Goal: Task Accomplishment & Management: Manage account settings

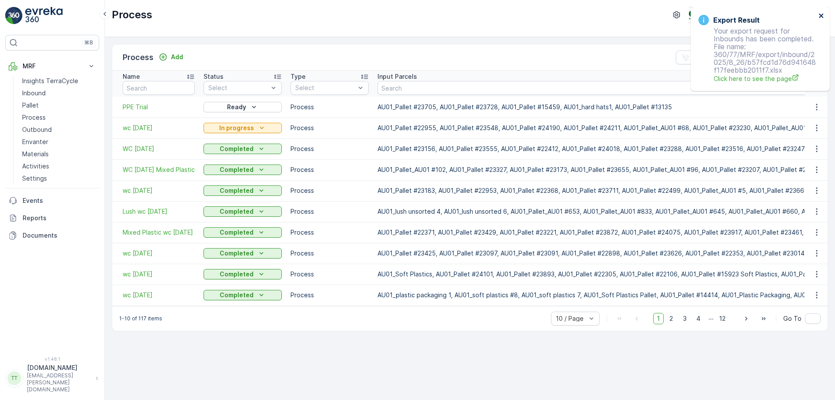
click at [820, 13] on icon "close" at bounding box center [821, 15] width 6 height 7
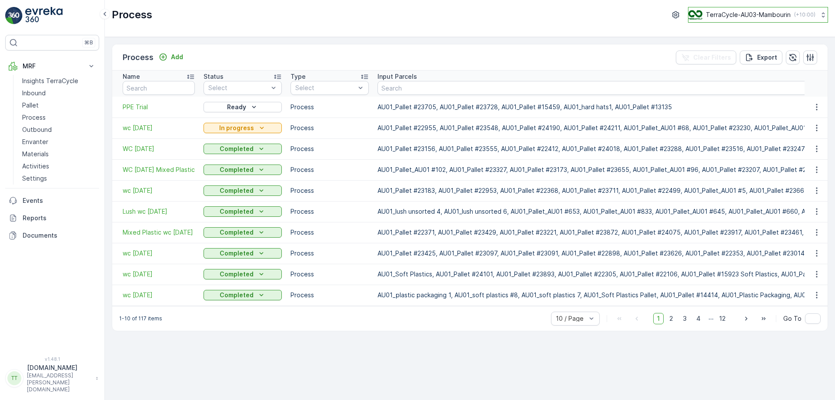
click at [752, 13] on p "TerraCycle-AU03-Mambourin" at bounding box center [748, 14] width 85 height 9
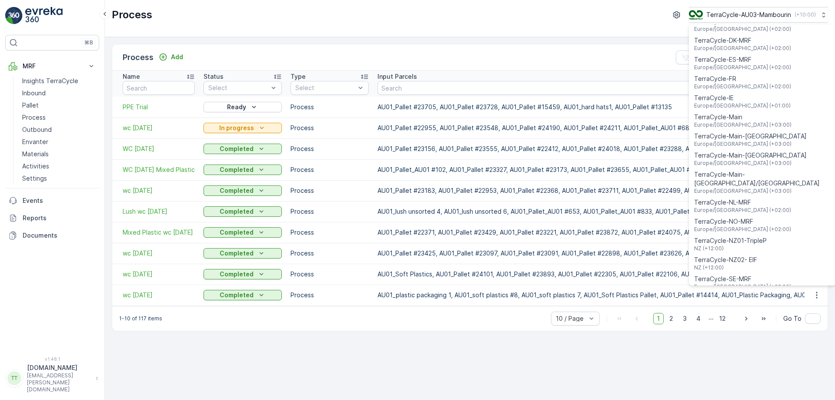
scroll to position [243, 0]
click at [730, 236] on span "TerraCycle-NZ01-TripleP" at bounding box center [730, 240] width 73 height 9
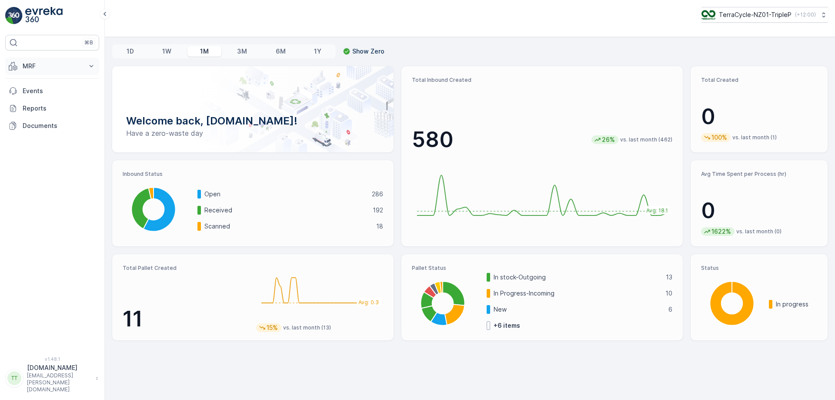
click at [64, 69] on p "MRF" at bounding box center [52, 66] width 59 height 9
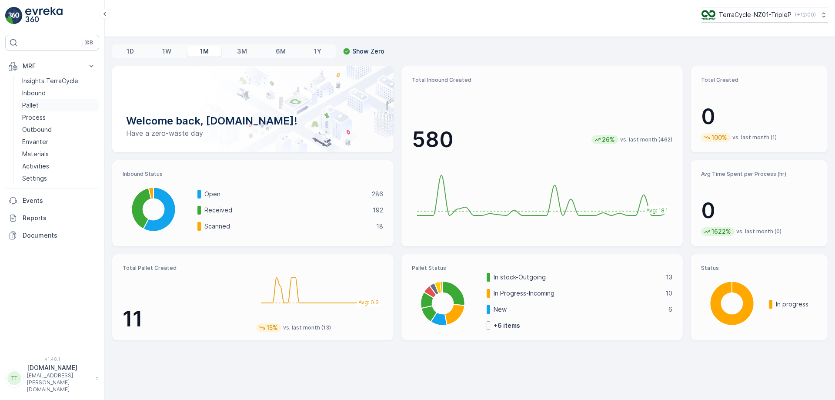
click at [55, 106] on link "Pallet" at bounding box center [59, 105] width 80 height 12
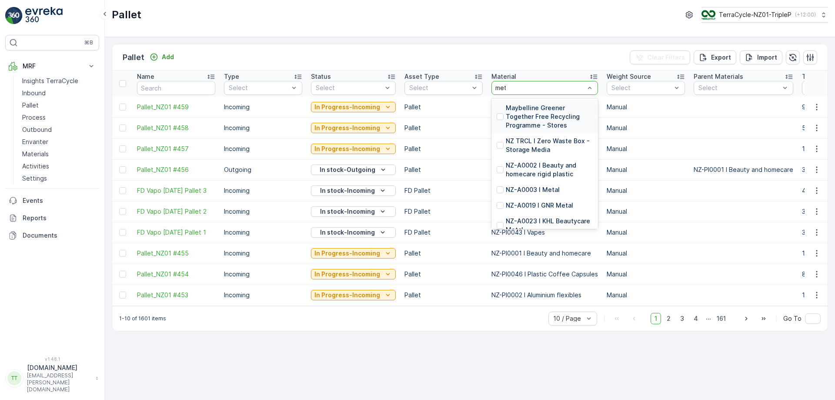
type input "metal"
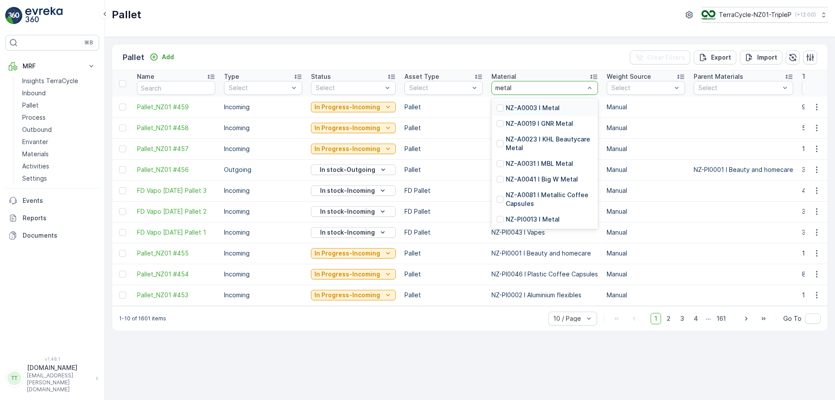
click at [520, 105] on p "NZ-A0003 I Metal" at bounding box center [533, 107] width 54 height 9
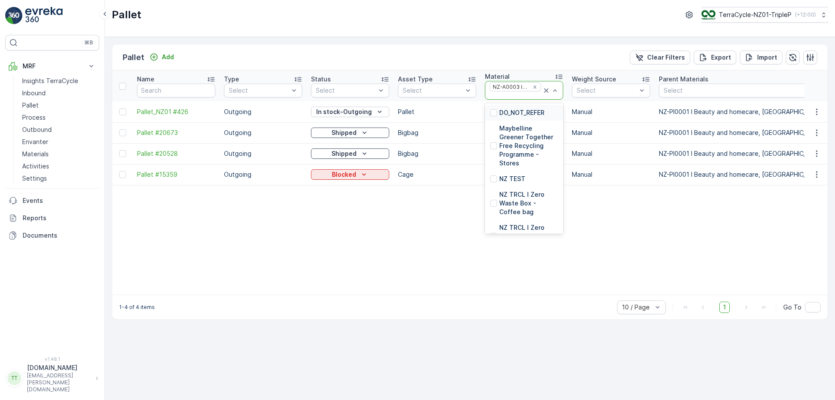
click at [517, 97] on div at bounding box center [515, 95] width 53 height 7
type input "aero"
click at [514, 113] on p "NZ-A0008 I Aerosols" at bounding box center [528, 116] width 59 height 17
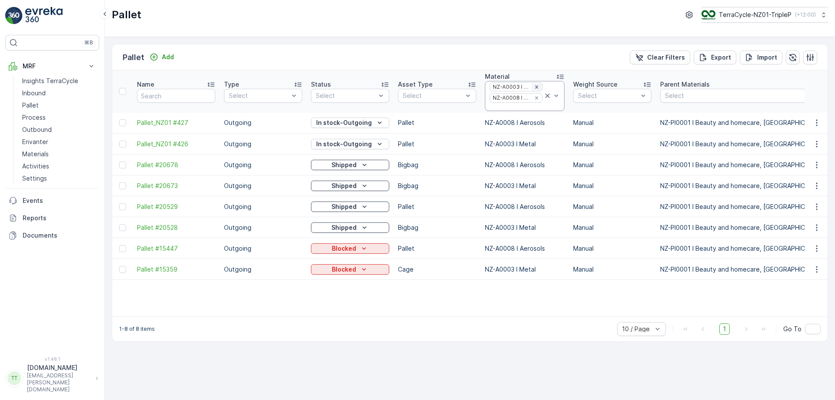
click at [535, 88] on icon "Remove NZ-A0003 I Metal" at bounding box center [537, 87] width 6 height 6
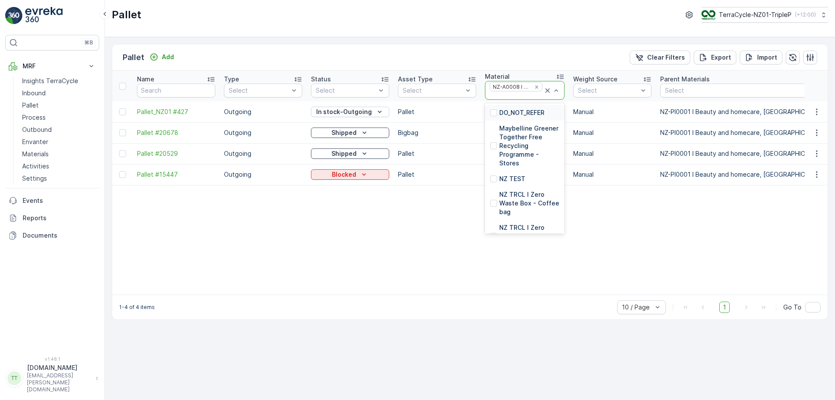
click at [519, 97] on div at bounding box center [516, 95] width 54 height 7
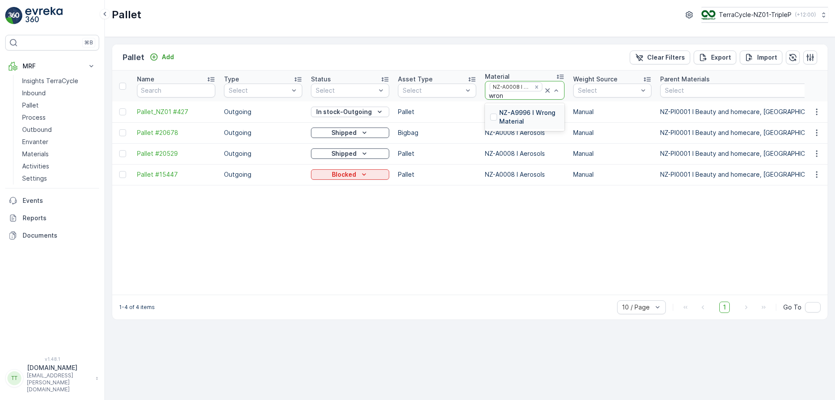
type input "wrong"
click at [505, 120] on p "NZ-A9996 I Wrong Material" at bounding box center [529, 116] width 60 height 17
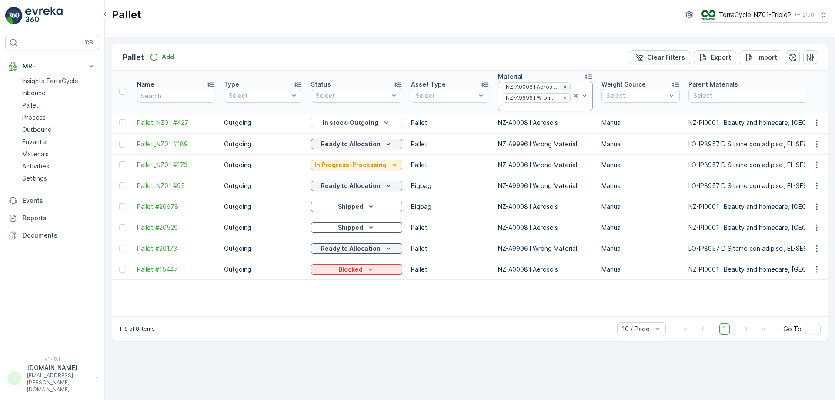
click at [562, 86] on icon "Remove NZ-A0008 I Aerosols" at bounding box center [565, 87] width 6 height 6
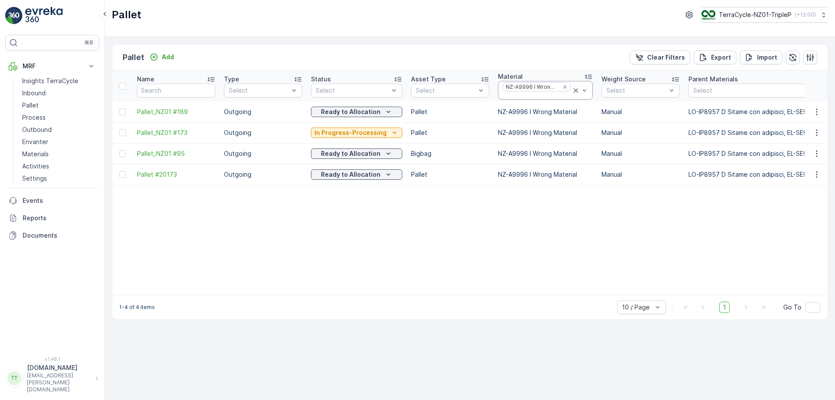
click at [538, 95] on div at bounding box center [537, 95] width 70 height 7
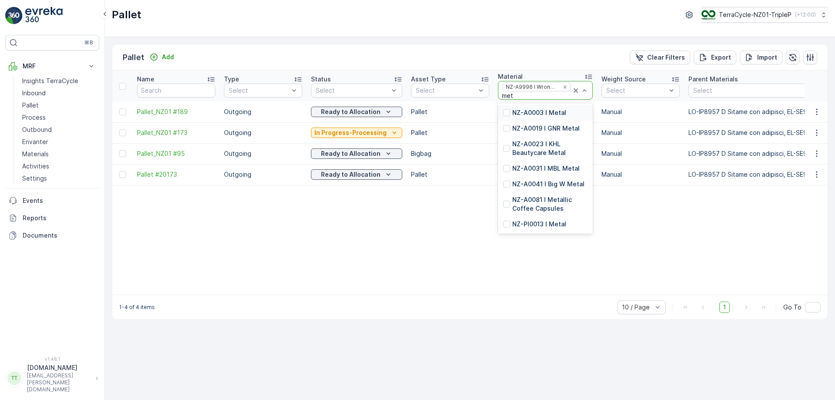
type input "meta"
click at [529, 109] on p "NZ-A0003 I Metal" at bounding box center [539, 112] width 54 height 9
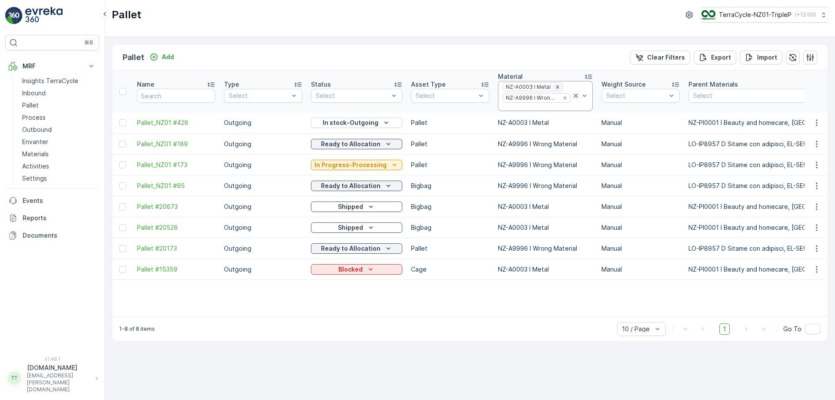
click at [556, 87] on icon "Remove NZ-A0003 I Metal" at bounding box center [557, 86] width 3 height 3
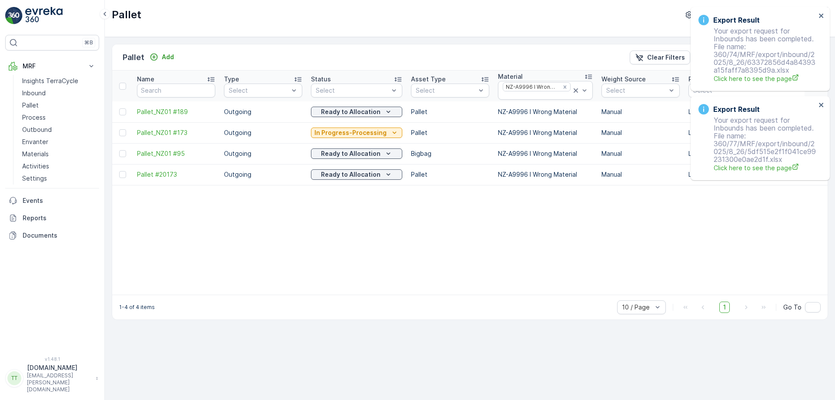
click at [817, 16] on div "Export Result Your export request for Inbounds has been completed. File name: 3…" at bounding box center [757, 48] width 123 height 73
click at [820, 16] on icon "close" at bounding box center [821, 15] width 6 height 7
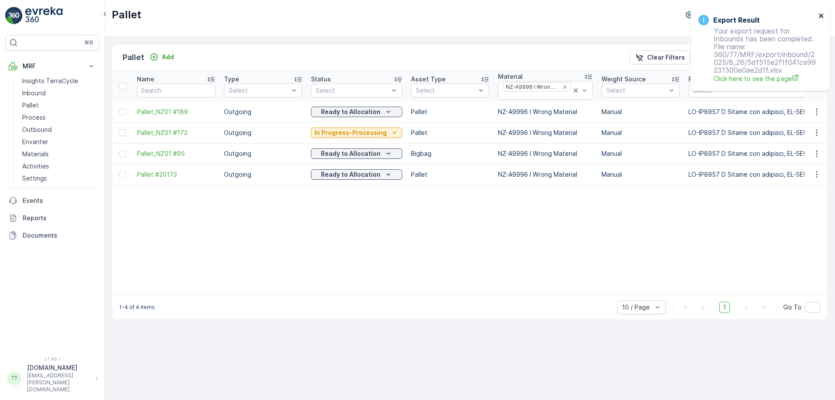
click at [822, 15] on icon "close" at bounding box center [821, 15] width 6 height 7
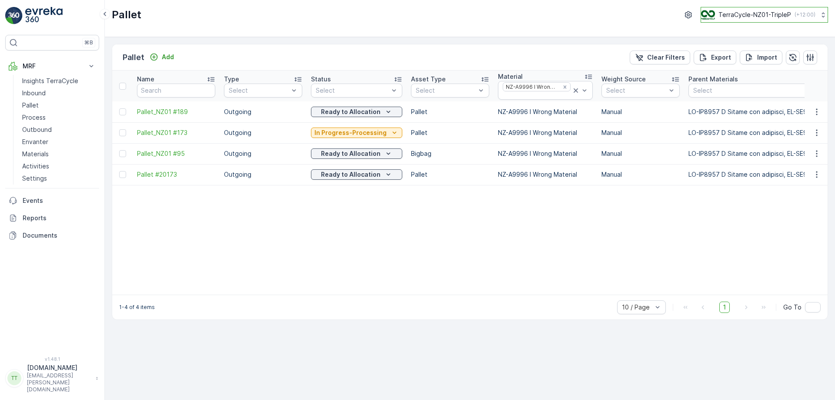
click at [754, 20] on button "TerraCycle-NZ01-TripleP ( +12:00 )" at bounding box center [764, 15] width 127 height 16
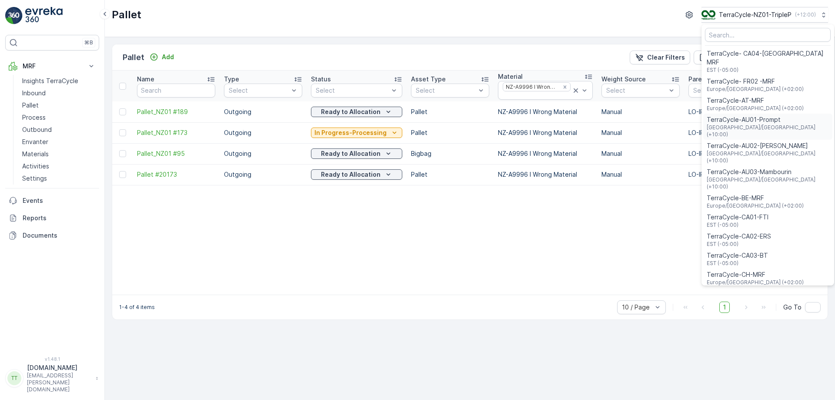
click at [760, 124] on span "[GEOGRAPHIC_DATA]/[GEOGRAPHIC_DATA] (+10:00)" at bounding box center [768, 131] width 122 height 14
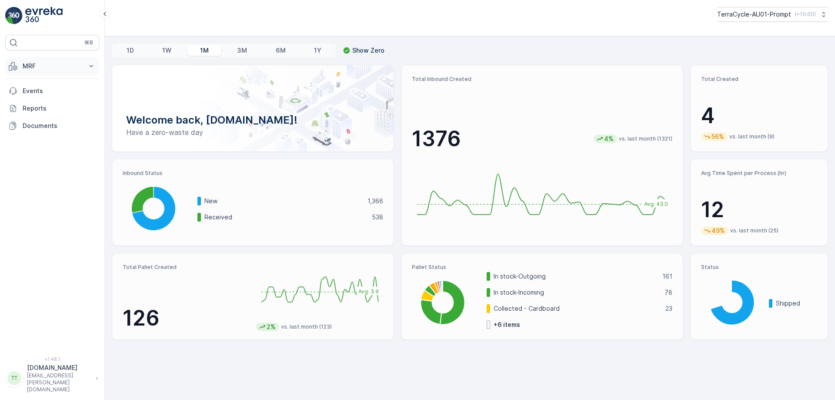
click at [43, 65] on p "MRF" at bounding box center [52, 66] width 59 height 9
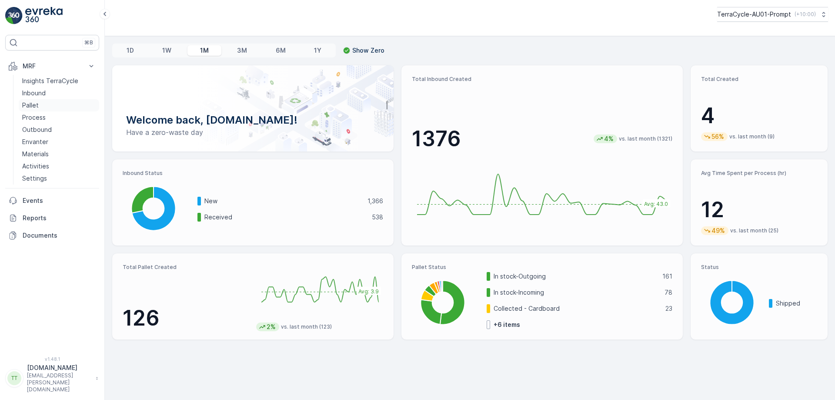
click at [46, 103] on link "Pallet" at bounding box center [59, 105] width 80 height 12
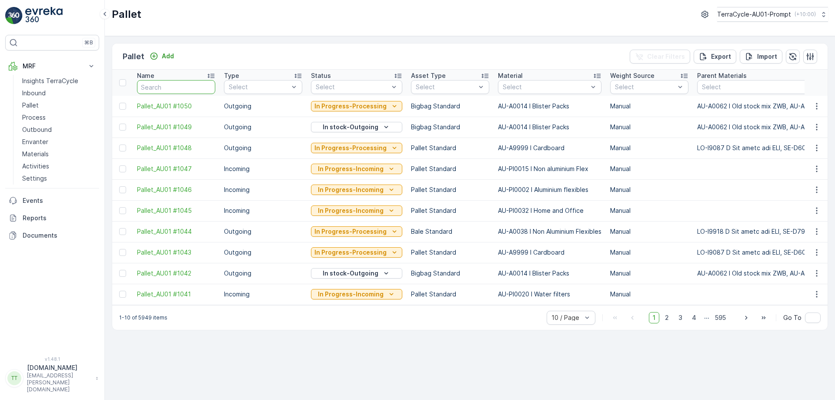
click at [171, 87] on input "text" at bounding box center [176, 87] width 78 height 14
type input "22626"
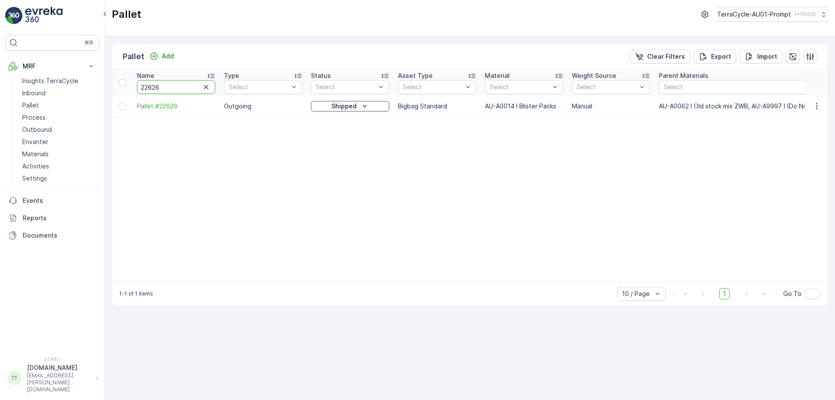
click at [167, 84] on input "22626" at bounding box center [176, 87] width 78 height 14
type input "36880"
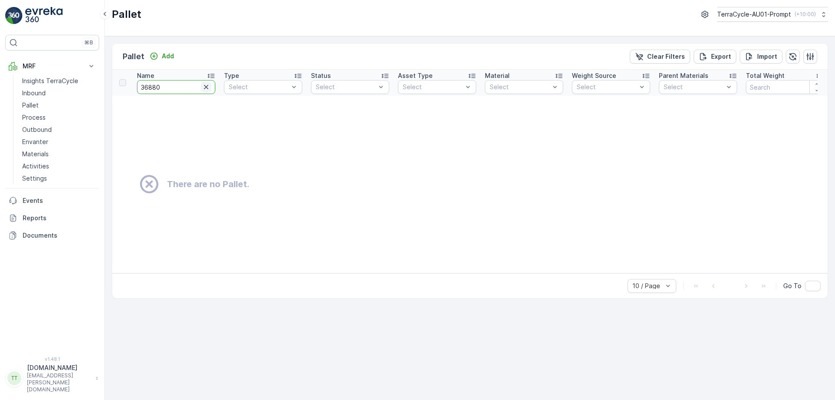
drag, startPoint x: 203, startPoint y: 80, endPoint x: 208, endPoint y: 86, distance: 8.0
click at [208, 86] on div "36880" at bounding box center [176, 87] width 78 height 14
click at [208, 86] on icon "button" at bounding box center [206, 87] width 9 height 9
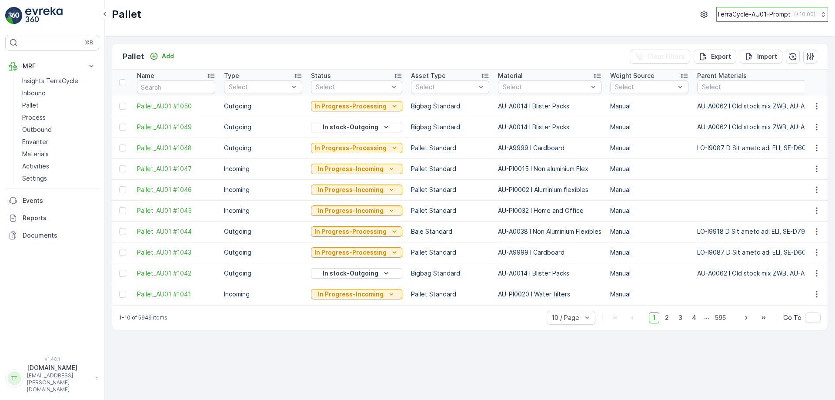
click at [748, 16] on p "TerraCycle-AU01-Prompt" at bounding box center [754, 14] width 74 height 9
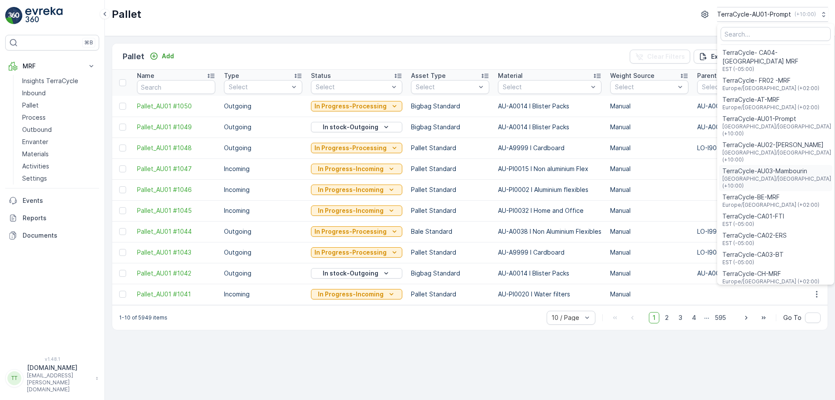
click at [761, 167] on span "TerraCycle-AU03-Mambourin" at bounding box center [776, 171] width 109 height 9
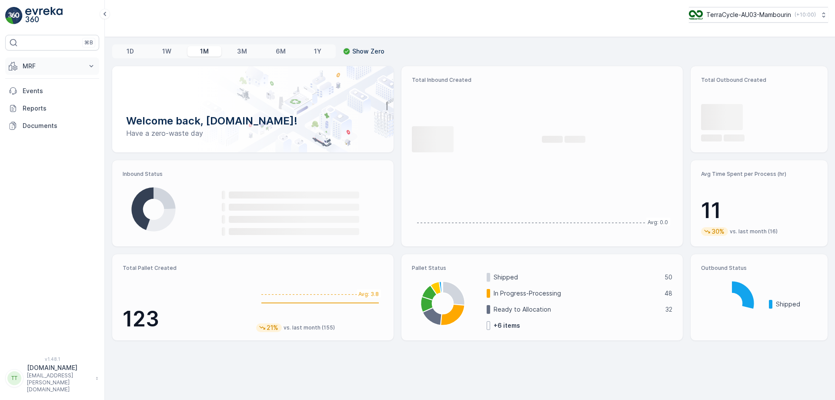
click at [85, 63] on button "MRF" at bounding box center [52, 65] width 94 height 17
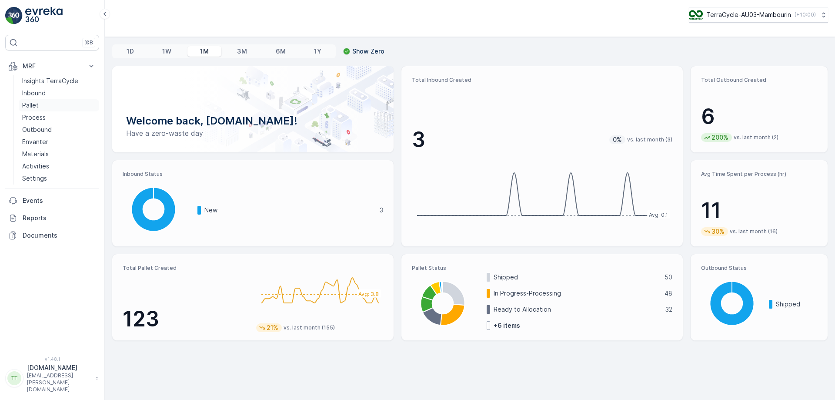
click at [55, 104] on link "Pallet" at bounding box center [59, 105] width 80 height 12
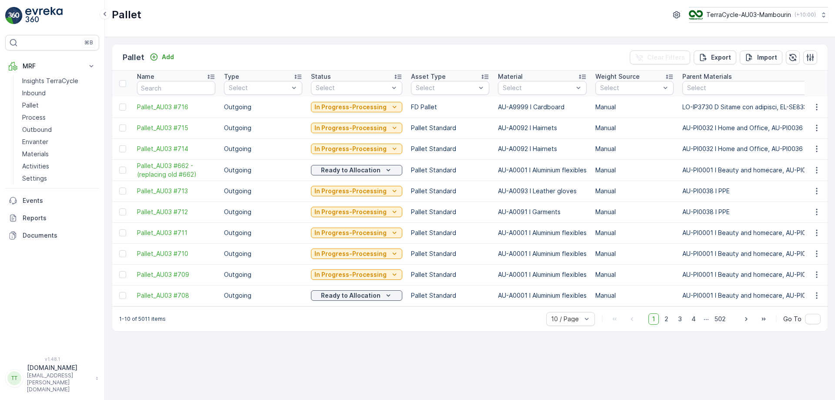
click at [173, 86] on input "text" at bounding box center [176, 88] width 78 height 14
paste input "698"
type input "698"
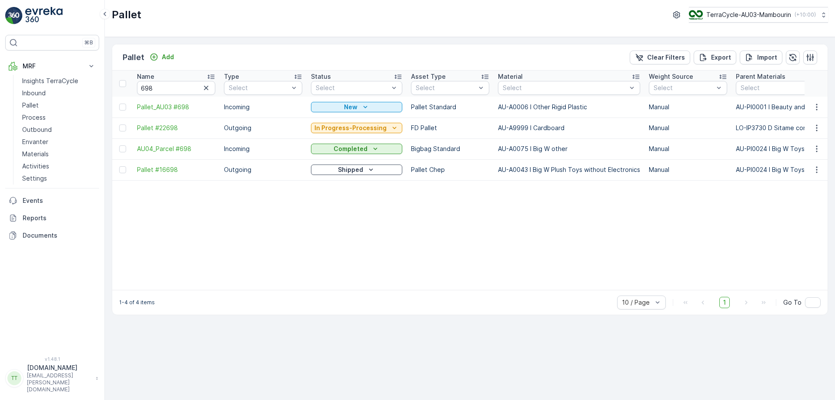
click at [824, 108] on td at bounding box center [815, 107] width 23 height 21
click at [821, 108] on button "button" at bounding box center [817, 107] width 16 height 10
click at [799, 183] on span "Delete Pallet" at bounding box center [800, 184] width 38 height 9
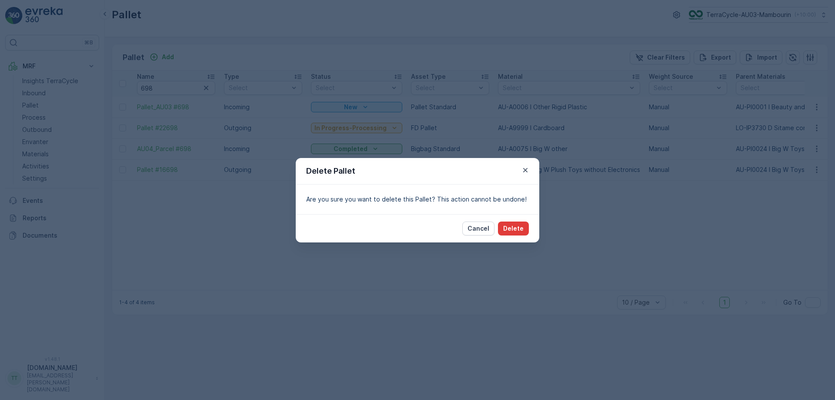
click at [519, 227] on p "Delete" at bounding box center [513, 228] width 20 height 9
